Goal: Transaction & Acquisition: Purchase product/service

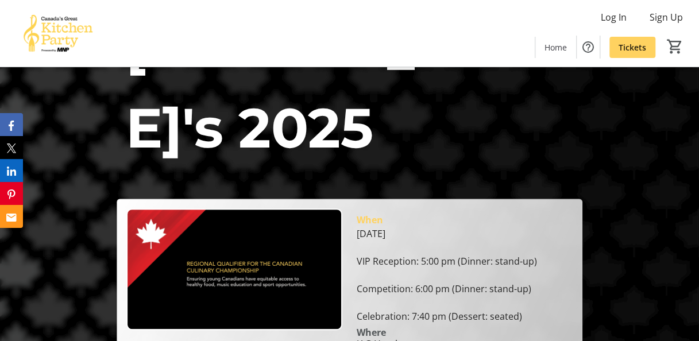
scroll to position [78, 0]
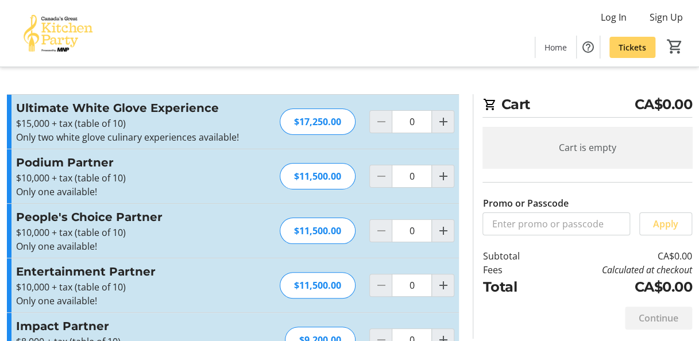
scroll to position [201, 0]
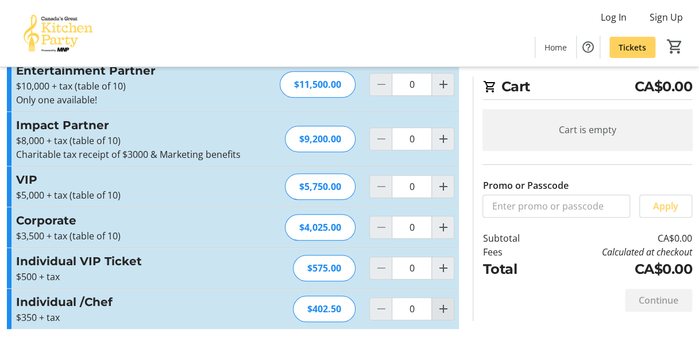
click at [440, 311] on mat-icon "Increment by one" at bounding box center [443, 309] width 14 height 14
type input "1"
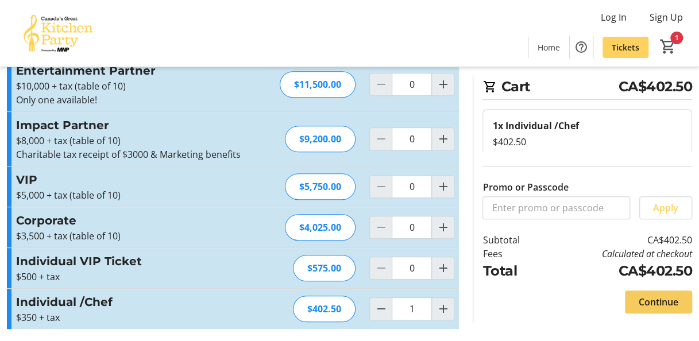
click at [651, 301] on span "Continue" at bounding box center [658, 302] width 40 height 14
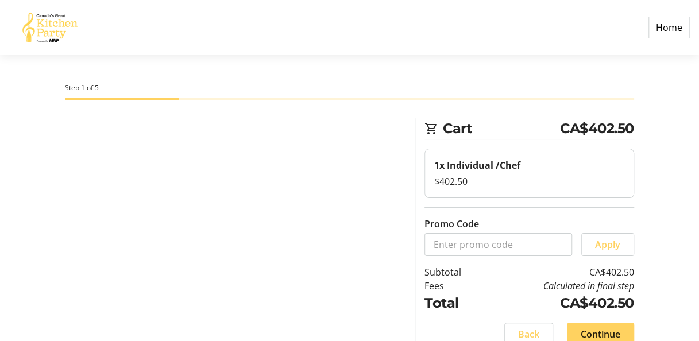
select select "CA"
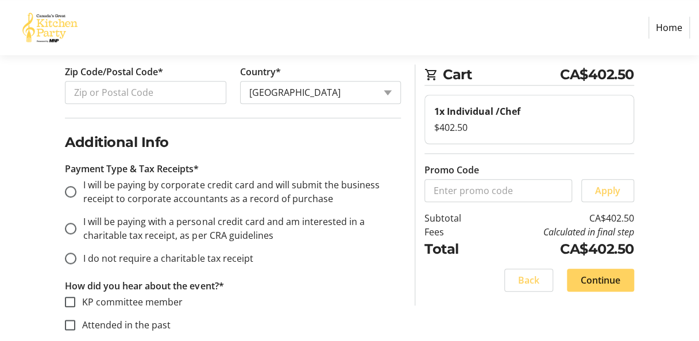
scroll to position [559, 0]
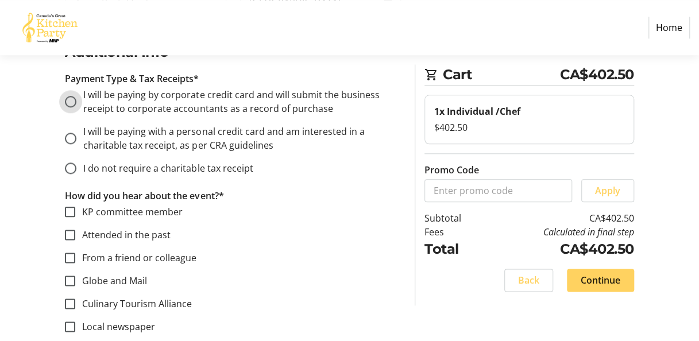
click at [70, 99] on input "I will be paying by corporate credit card and will submit the business receipt …" at bounding box center [70, 101] width 11 height 11
radio input "true"
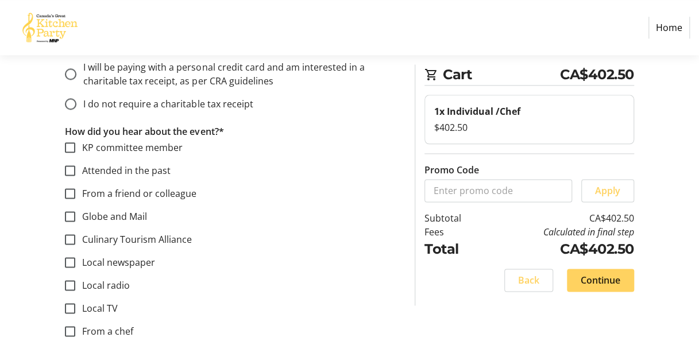
scroll to position [626, 0]
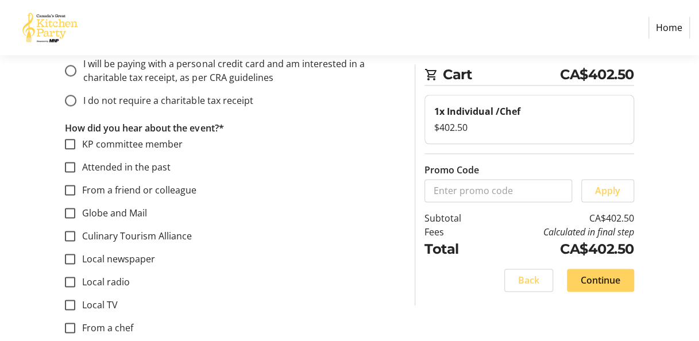
click at [141, 188] on label "From a friend or colleague" at bounding box center [135, 190] width 121 height 14
click at [75, 188] on input "From a friend or colleague" at bounding box center [70, 190] width 10 height 10
checkbox input "true"
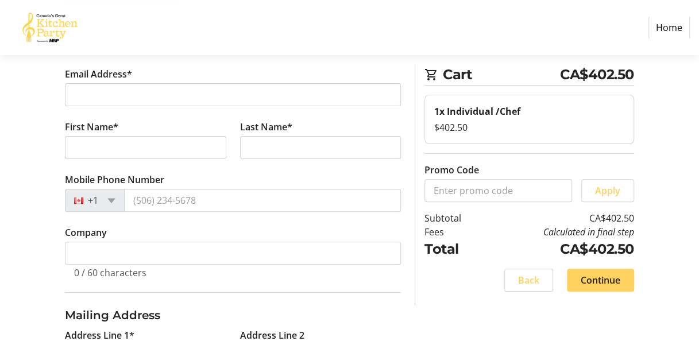
scroll to position [42, 0]
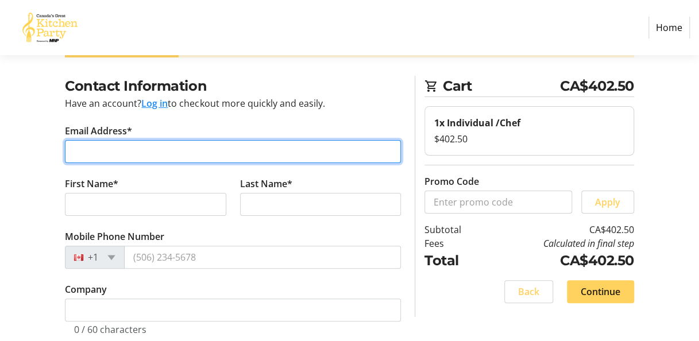
click at [121, 148] on input "Email Address*" at bounding box center [233, 151] width 336 height 23
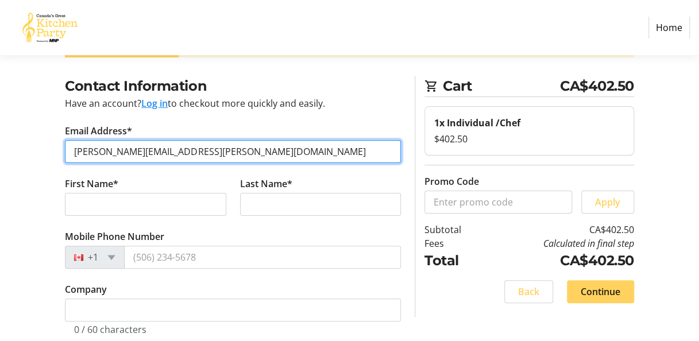
type input "[PERSON_NAME][EMAIL_ADDRESS][PERSON_NAME][DOMAIN_NAME]"
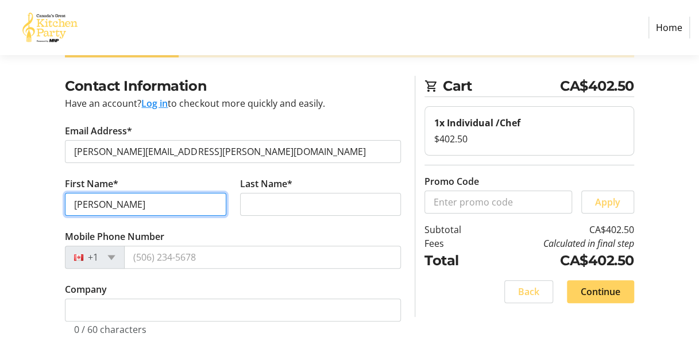
type input "[PERSON_NAME]"
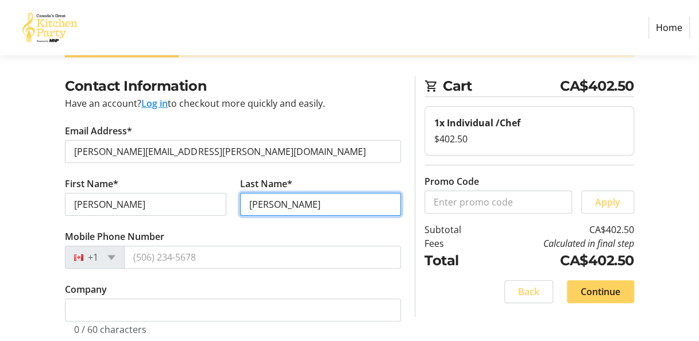
type input "[PERSON_NAME]"
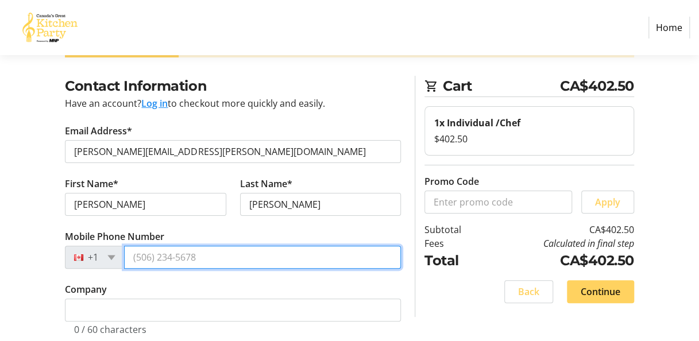
click at [162, 253] on input "Mobile Phone Number" at bounding box center [262, 257] width 277 height 23
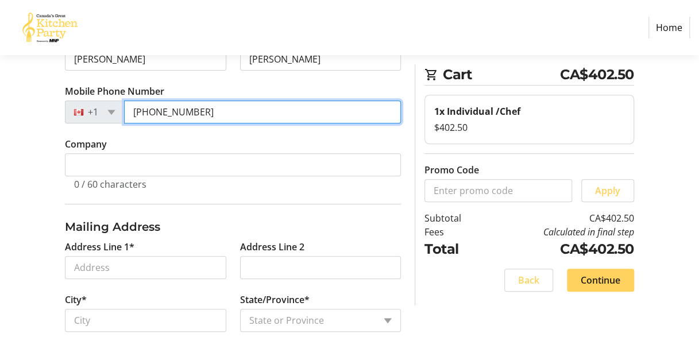
scroll to position [188, 0]
type input "[PHONE_NUMBER]"
